Goal: Transaction & Acquisition: Download file/media

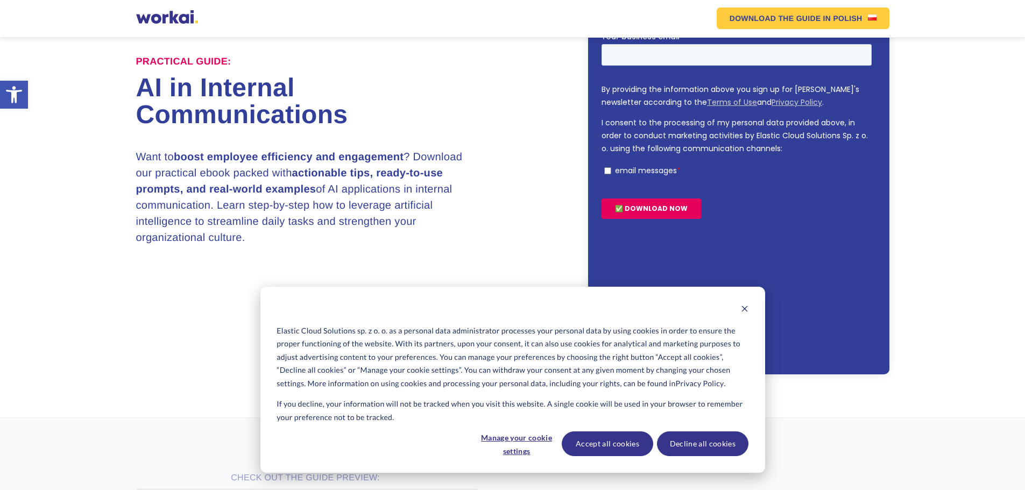
scroll to position [161, 0]
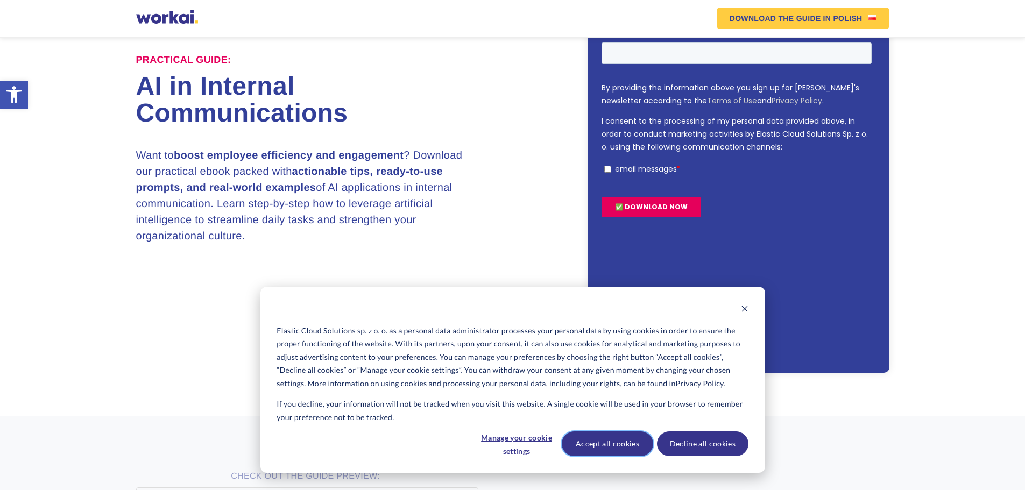
click at [635, 442] on button "Accept all cookies" at bounding box center [607, 443] width 91 height 25
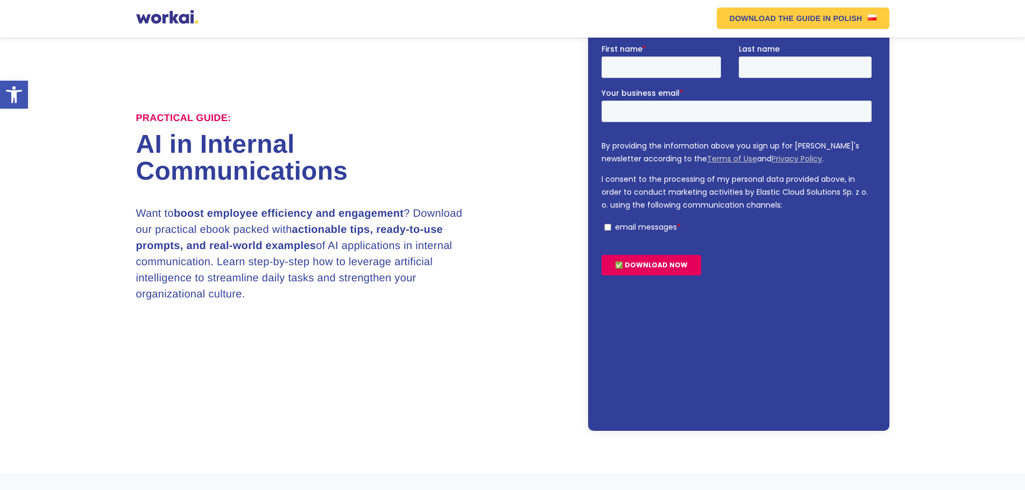
scroll to position [0, 0]
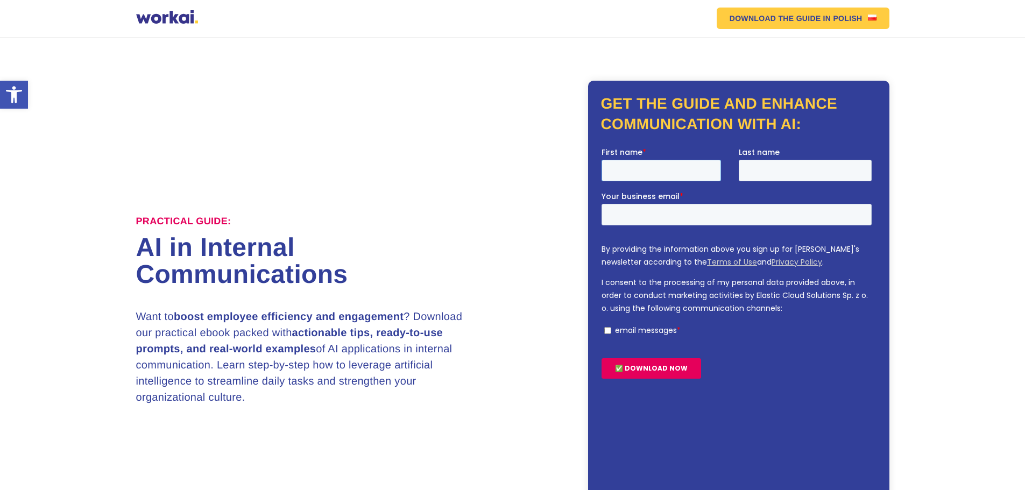
click at [638, 172] on input "First name *" at bounding box center [660, 170] width 119 height 22
type input "Avadhut"
type input "Naik"
type input "naikavadhut2006@gmail.com"
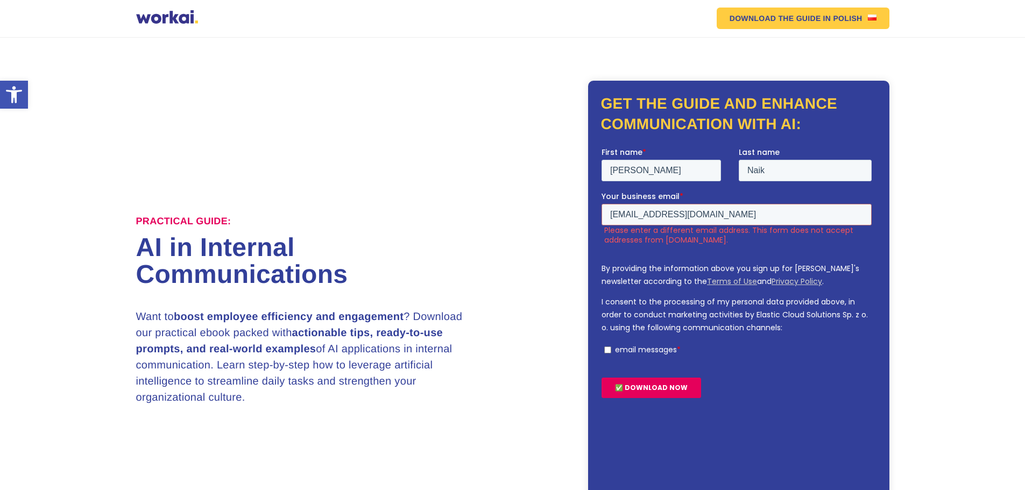
click at [640, 388] on input "✅ DOWNLOAD NOW" at bounding box center [651, 387] width 100 height 20
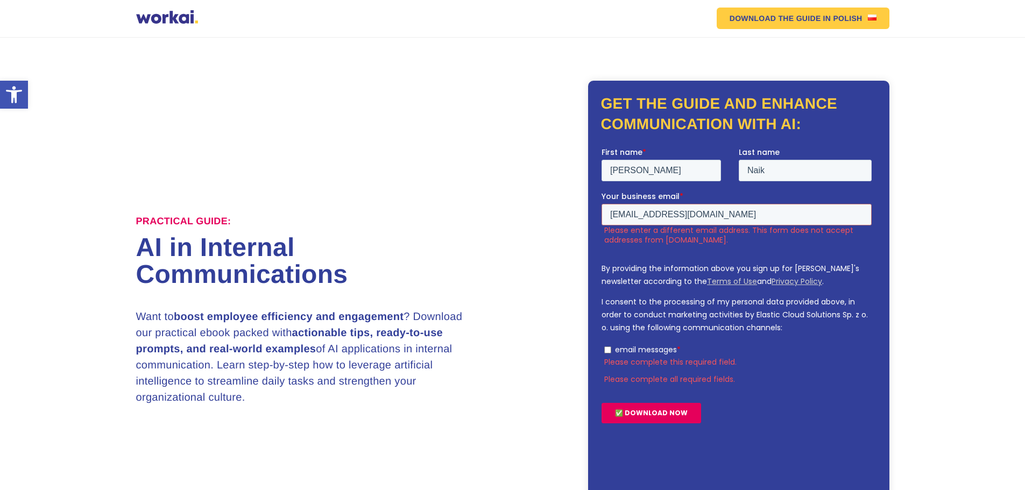
click at [607, 350] on input "email messages *" at bounding box center [607, 349] width 7 height 7
checkbox input "true"
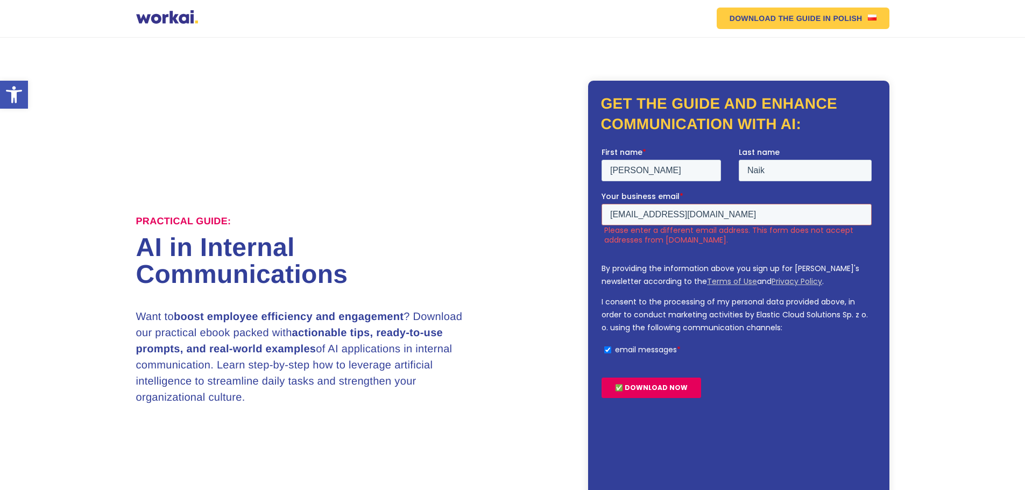
click at [656, 390] on input "✅ DOWNLOAD NOW" at bounding box center [651, 387] width 100 height 20
drag, startPoint x: 692, startPoint y: 212, endPoint x: 700, endPoint y: 218, distance: 10.4
click at [692, 212] on input "naikavadhut2006@gmail.com" at bounding box center [736, 214] width 270 height 22
drag, startPoint x: 738, startPoint y: 211, endPoint x: 1195, endPoint y: 398, distance: 493.4
click html "First name * Avadhut Last name Naik Your business email * naikavadhut2006@gmail…"
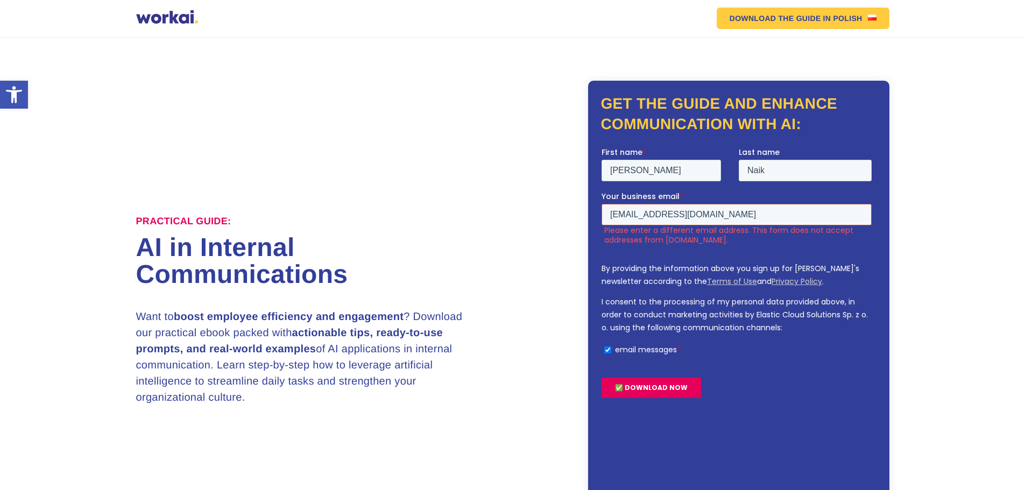
paste input "6409260@rushford.eu"
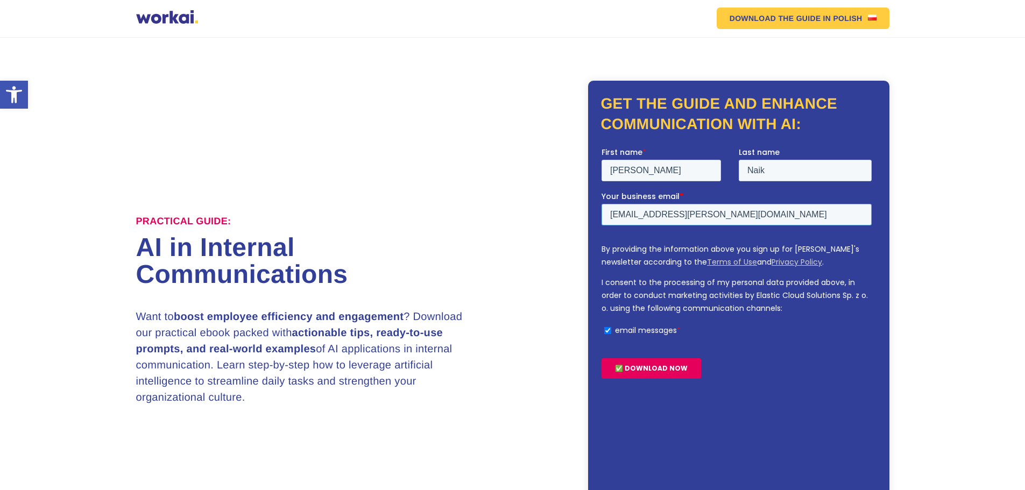
type input "6409260@rushford.eu"
click at [619, 369] on input "✅ DOWNLOAD NOW" at bounding box center [651, 368] width 100 height 20
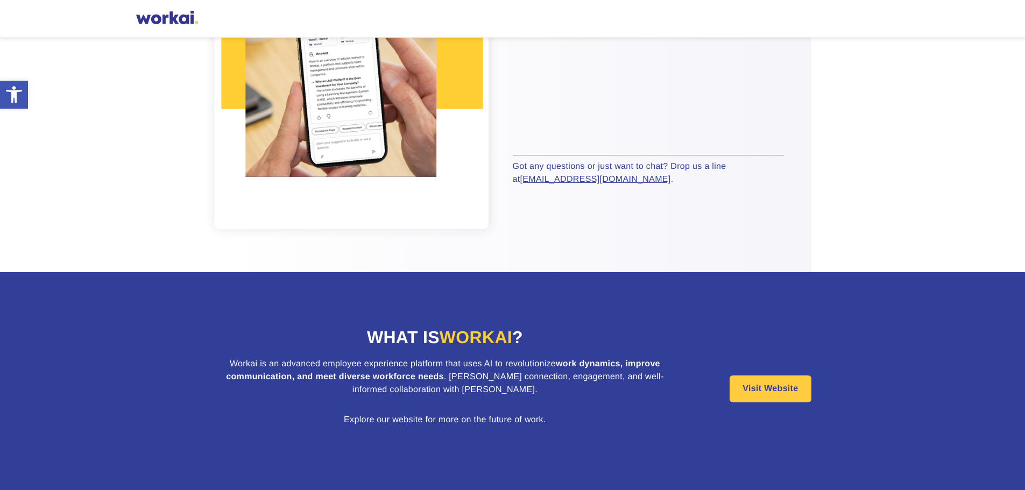
scroll to position [265, 0]
